Goal: Book appointment/travel/reservation

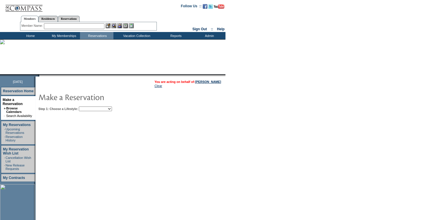
click at [105, 109] on select "Beach Leisure Metropolitan Mountain OIAL for Adventure OIAL for Couples OIAL fo…" at bounding box center [95, 108] width 33 height 5
select select "Beach"
click at [89, 107] on select "Beach Leisure Metropolitan Mountain OIAL for Adventure OIAL for Couples OIAL fo…" at bounding box center [95, 108] width 33 height 5
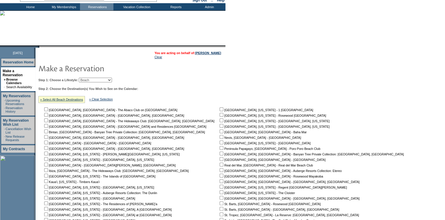
scroll to position [106, 0]
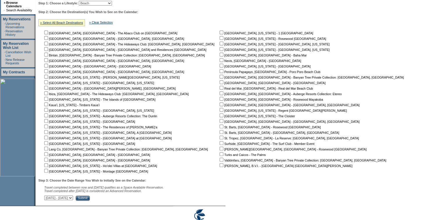
click at [220, 90] on input "checkbox" at bounding box center [222, 88] width 4 height 4
checkbox input "true"
click at [220, 95] on input "checkbox" at bounding box center [222, 93] width 4 height 4
checkbox input "true"
click at [220, 99] on input "checkbox" at bounding box center [222, 99] width 4 height 4
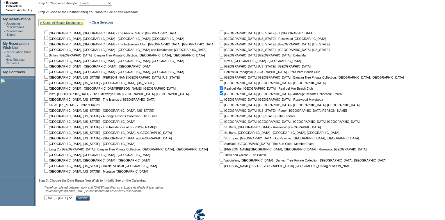
checkbox input "true"
click at [48, 156] on input "checkbox" at bounding box center [46, 154] width 4 height 4
checkbox input "true"
click at [48, 159] on input "checkbox" at bounding box center [46, 160] width 4 height 4
checkbox input "true"
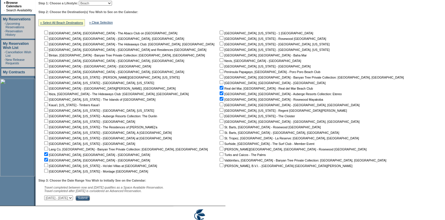
click at [73, 200] on select "[DATE] - [DATE] [DATE] - [DATE] [DATE] - [DATE] [DATE] - [DATE] [DATE] - [DATE]…" at bounding box center [58, 197] width 29 height 5
select select "[DATE]|[DATE]"
click at [47, 198] on select "[DATE] - [DATE] [DATE] - [DATE] [DATE] - [DATE] [DATE] - [DATE] [DATE] - [DATE]…" at bounding box center [58, 197] width 29 height 5
click at [90, 201] on input "Submit" at bounding box center [83, 197] width 14 height 5
